Goal: Information Seeking & Learning: Learn about a topic

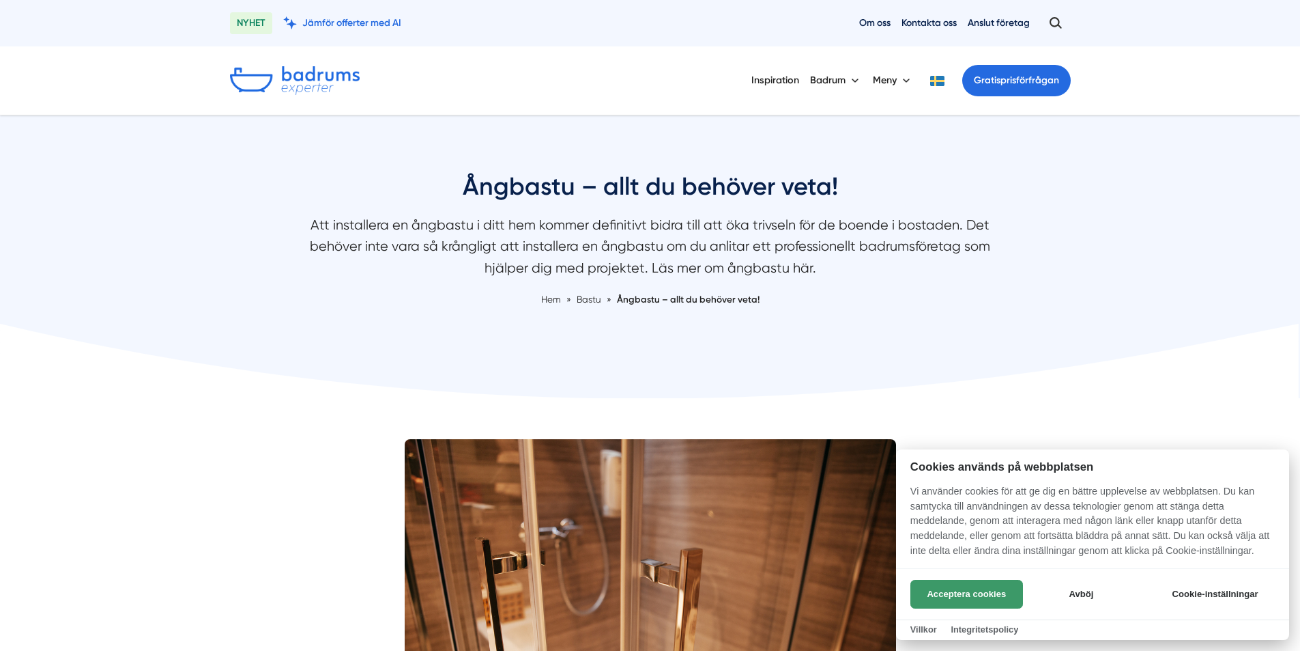
click at [989, 586] on button "Acceptera cookies" at bounding box center [967, 594] width 113 height 29
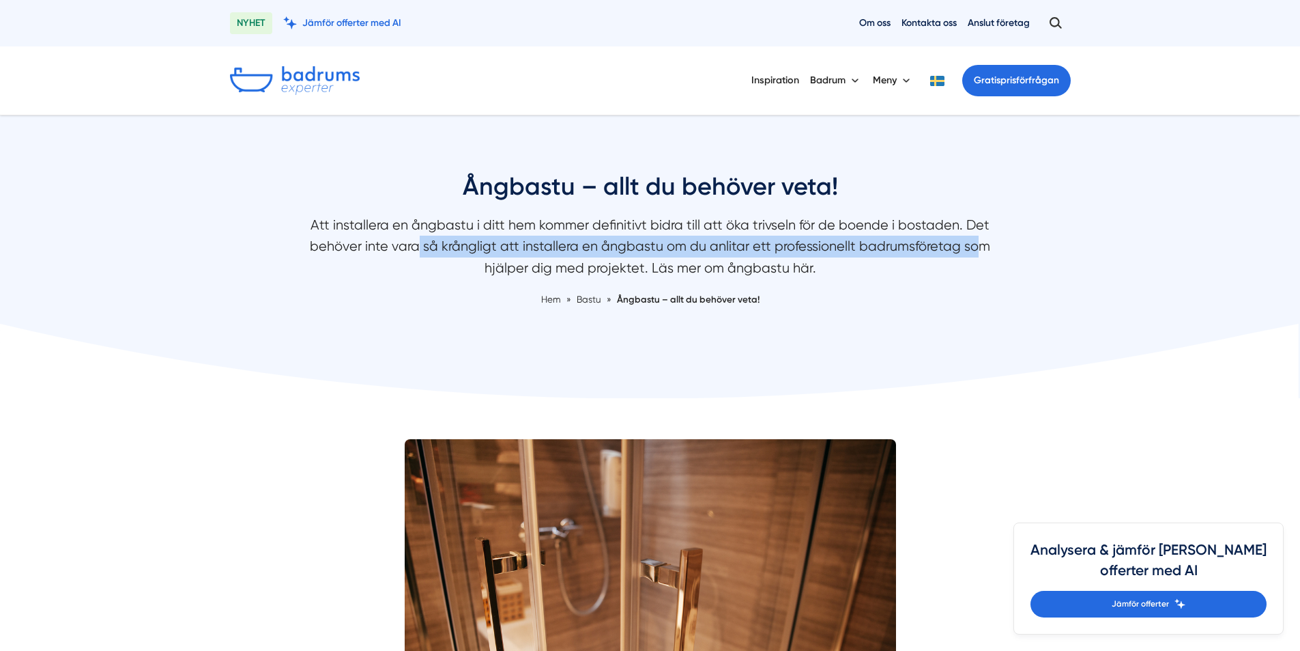
drag, startPoint x: 398, startPoint y: 252, endPoint x: 950, endPoint y: 238, distance: 551.8
click at [950, 238] on p "Att installera en ångbastu i ditt hem kommer definitivt bidra till att öka triv…" at bounding box center [651, 249] width 724 height 71
click at [956, 238] on p "Att installera en ångbastu i ditt hem kommer definitivt bidra till att öka triv…" at bounding box center [651, 249] width 724 height 71
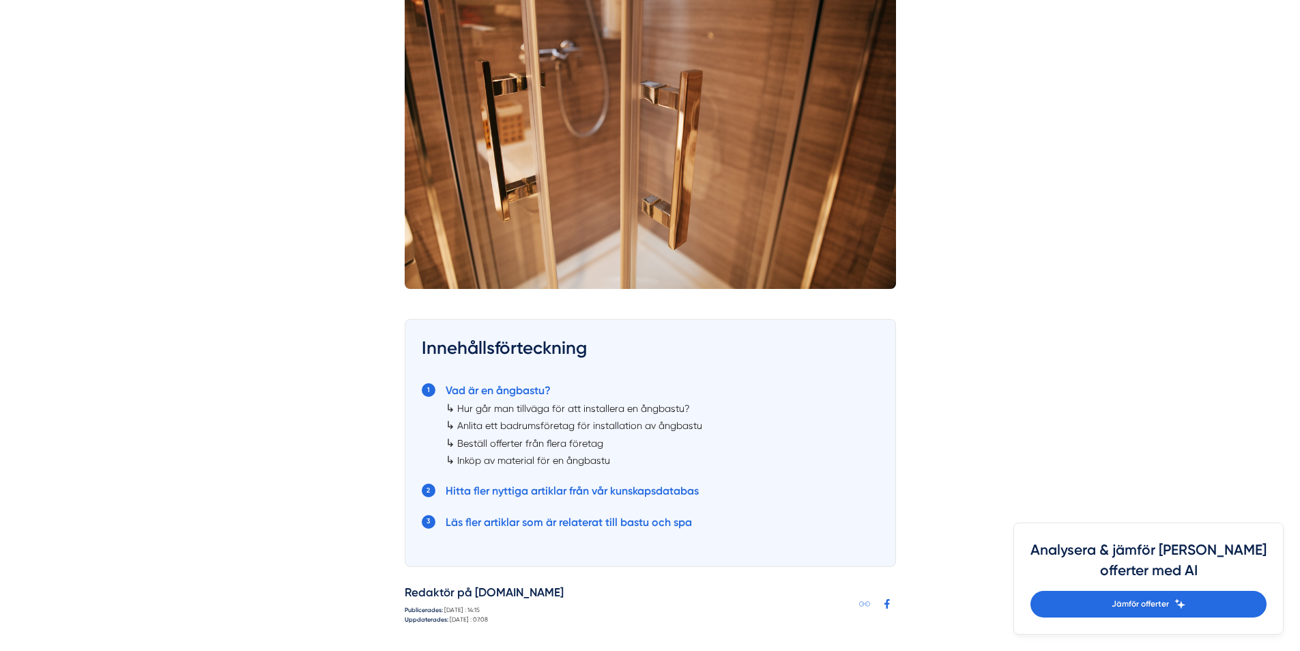
scroll to position [546, 0]
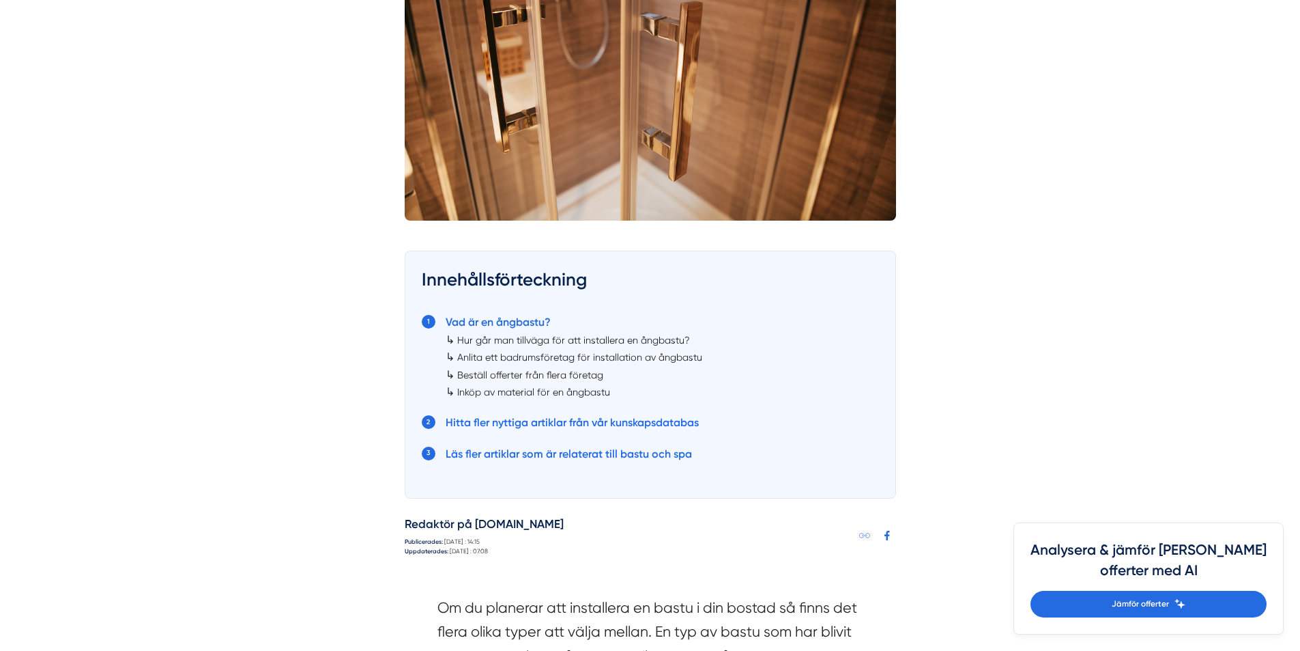
click at [532, 390] on link "Inköp av material för en ångbastu" at bounding box center [533, 391] width 153 height 11
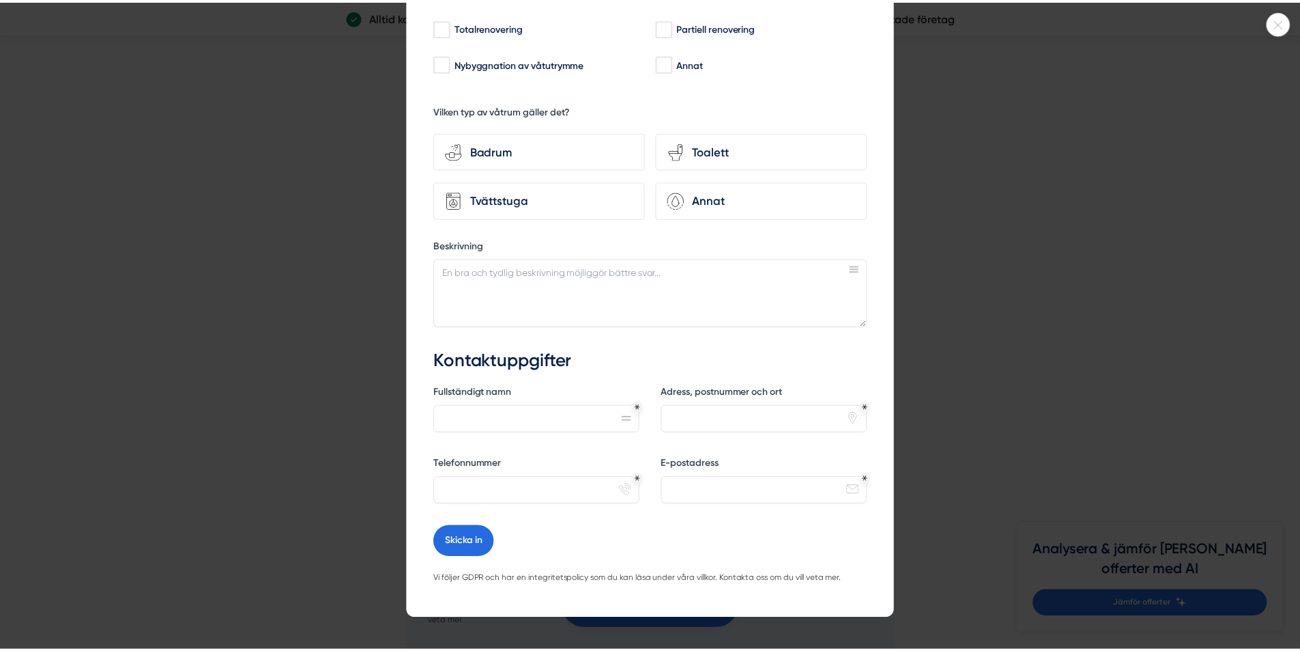
scroll to position [165, 0]
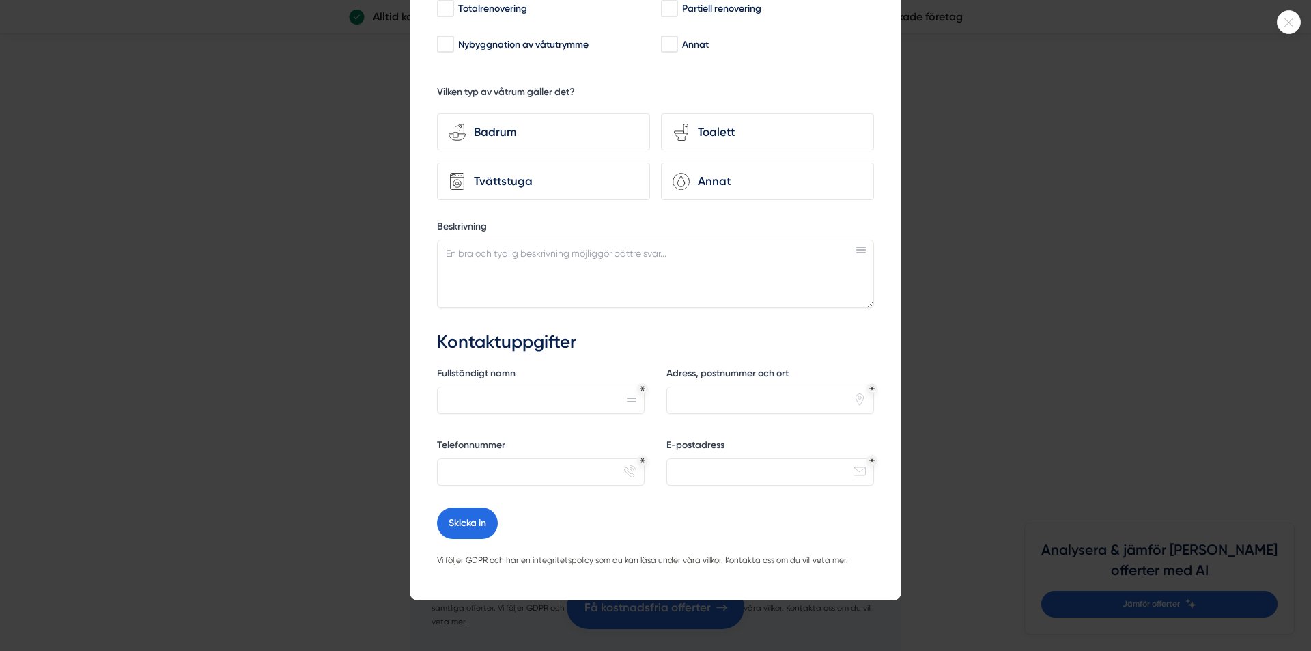
click at [211, 260] on div at bounding box center [655, 325] width 1311 height 651
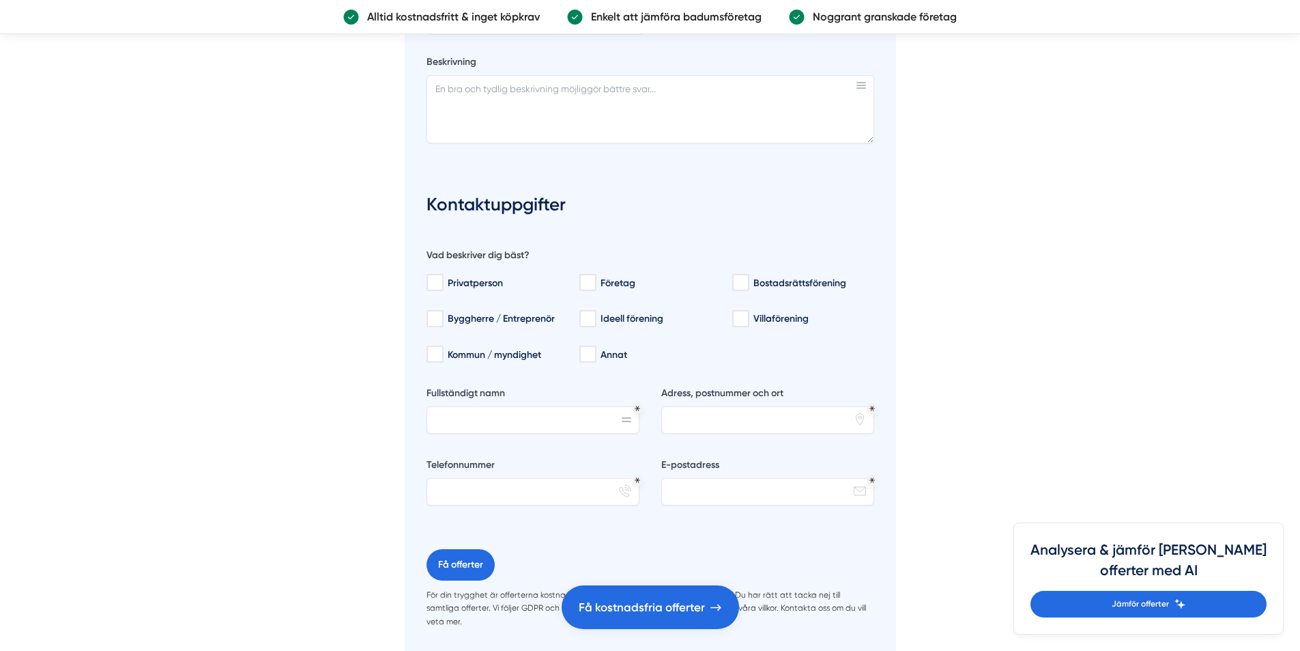
scroll to position [546, 0]
